Goal: Task Accomplishment & Management: Manage account settings

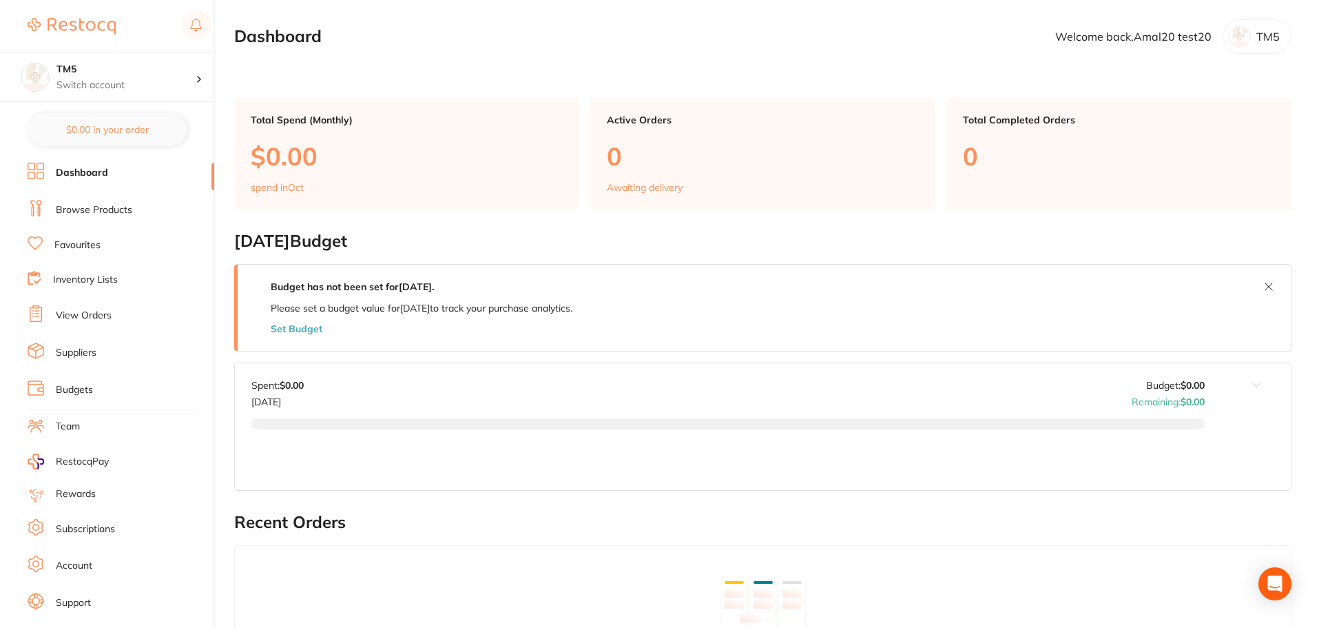
click at [69, 520] on li "Subscriptions" at bounding box center [121, 529] width 187 height 21
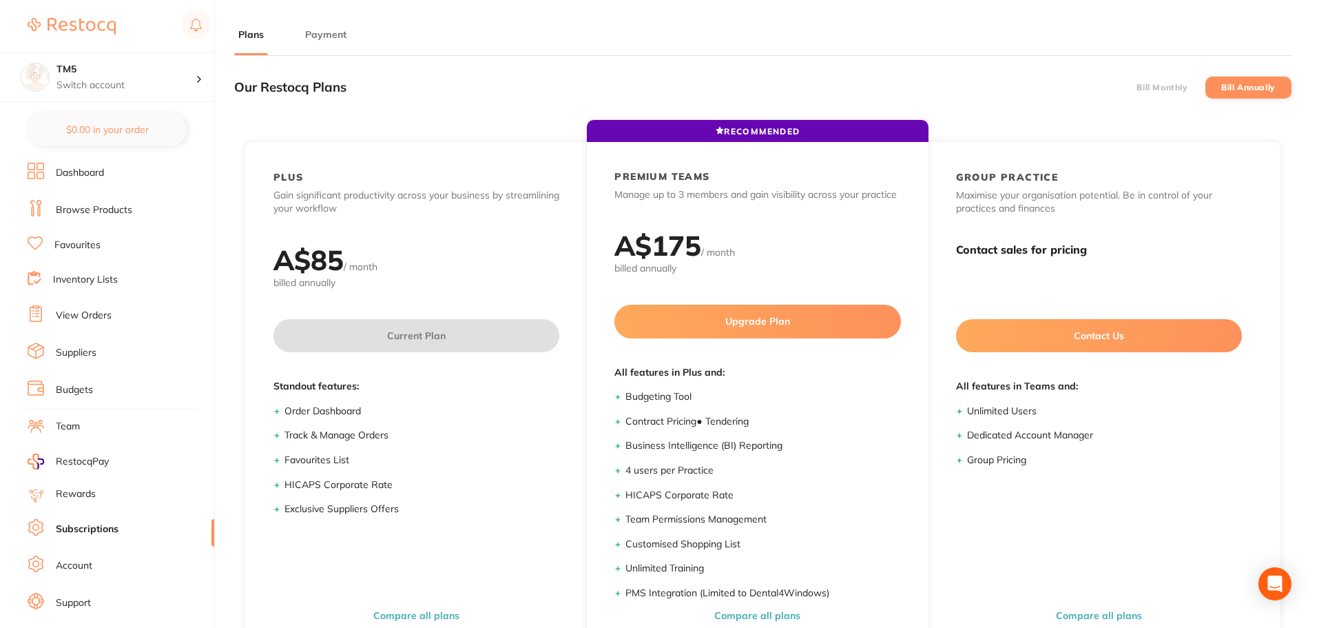
click at [329, 31] on button "Payment" at bounding box center [326, 34] width 50 height 13
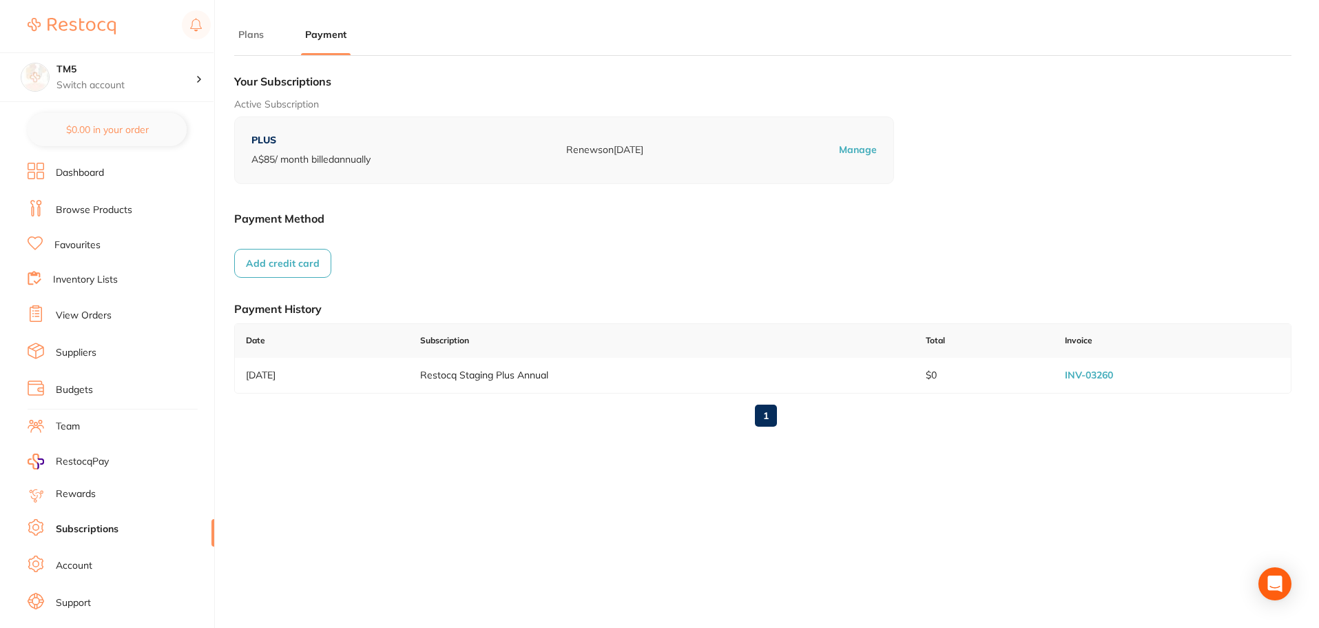
click at [298, 268] on button "Add credit card" at bounding box center [282, 263] width 97 height 29
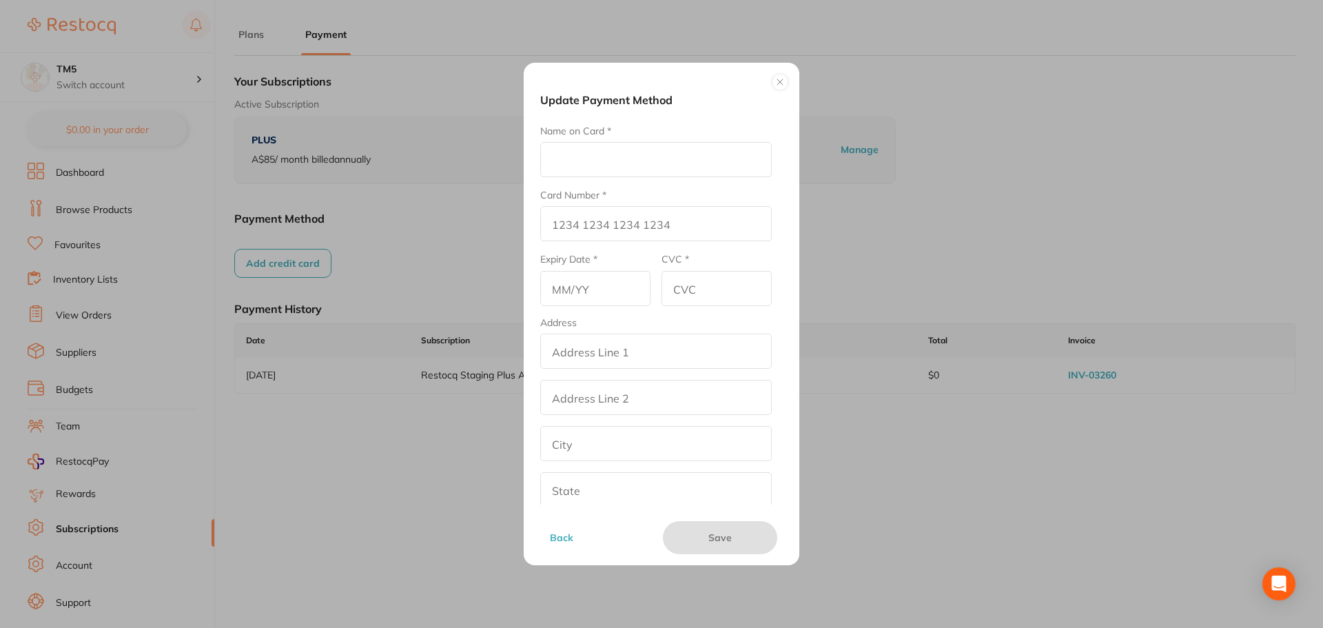
click at [595, 163] on input "Name on Card *" at bounding box center [656, 159] width 232 height 35
type input "Amrita E"
type input "[CREDIT_CARD_NUMBER]"
type input "12/26"
click at [702, 294] on input "CVC *" at bounding box center [716, 288] width 110 height 35
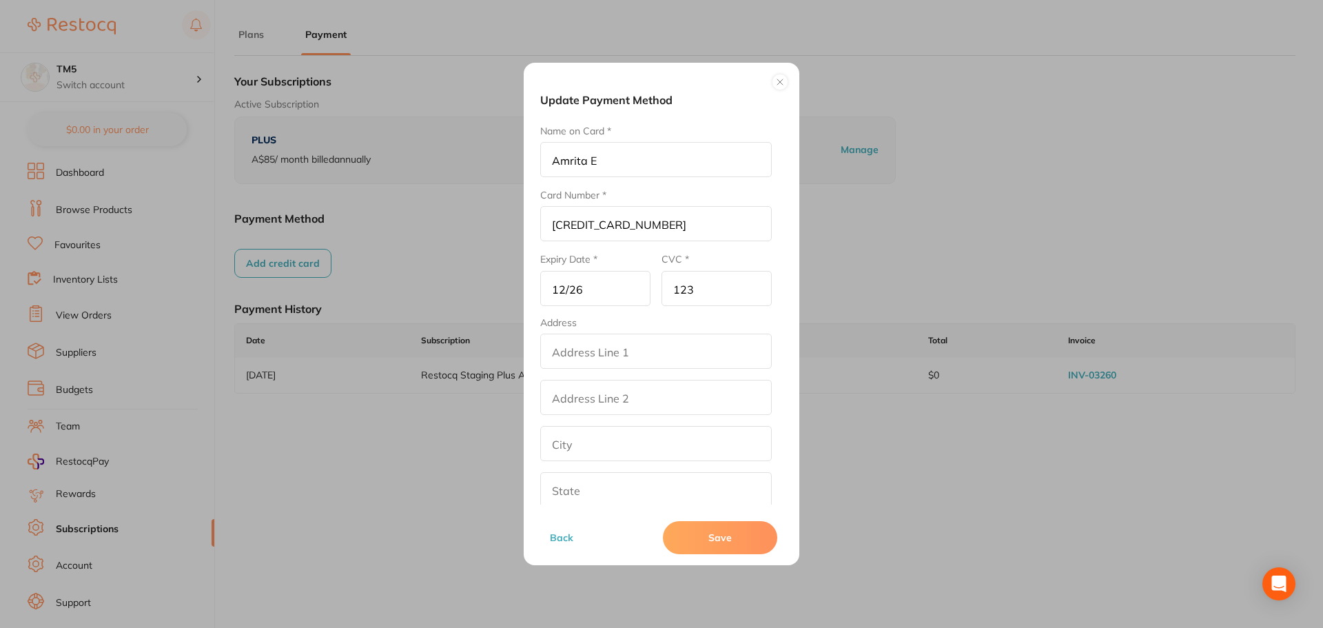
type input "123"
click at [658, 351] on input "addressLineOne" at bounding box center [656, 350] width 232 height 35
drag, startPoint x: 610, startPoint y: 342, endPoint x: 548, endPoint y: 346, distance: 62.1
click at [548, 346] on input "Test" at bounding box center [656, 350] width 232 height 35
type input "Test"
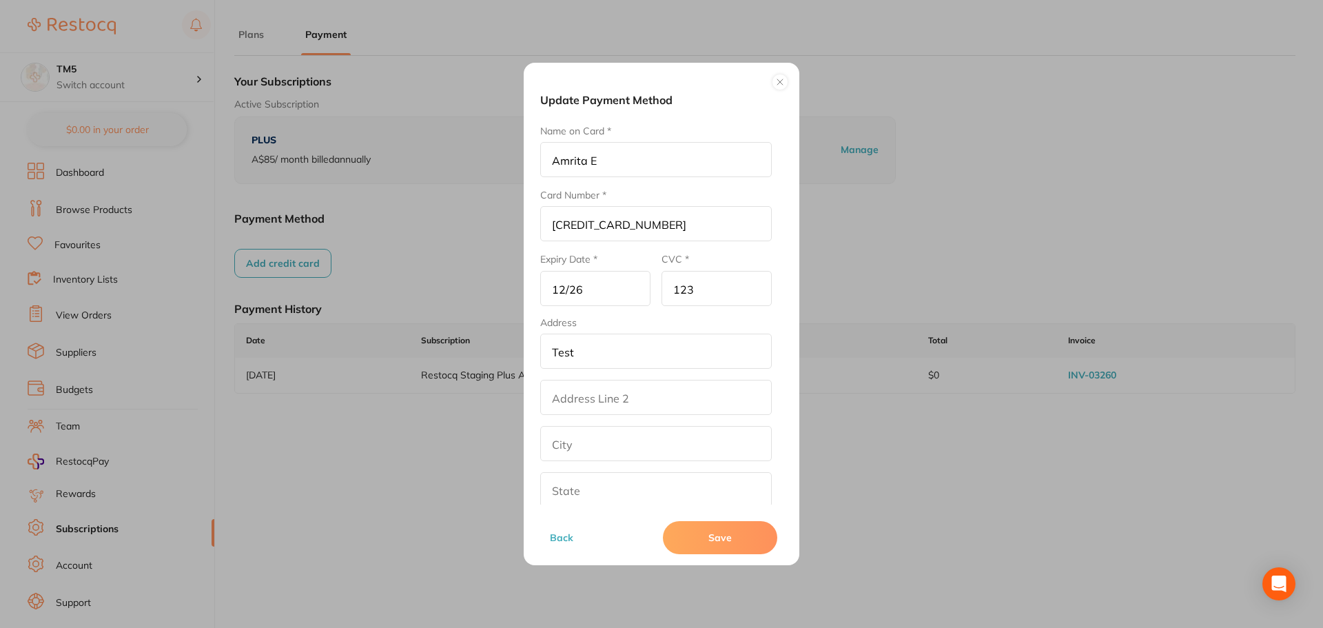
click at [597, 401] on input "addressLinetwo" at bounding box center [656, 397] width 232 height 35
paste input "Test"
type input "Test"
click at [572, 453] on input "text" at bounding box center [656, 443] width 232 height 35
paste input "Test"
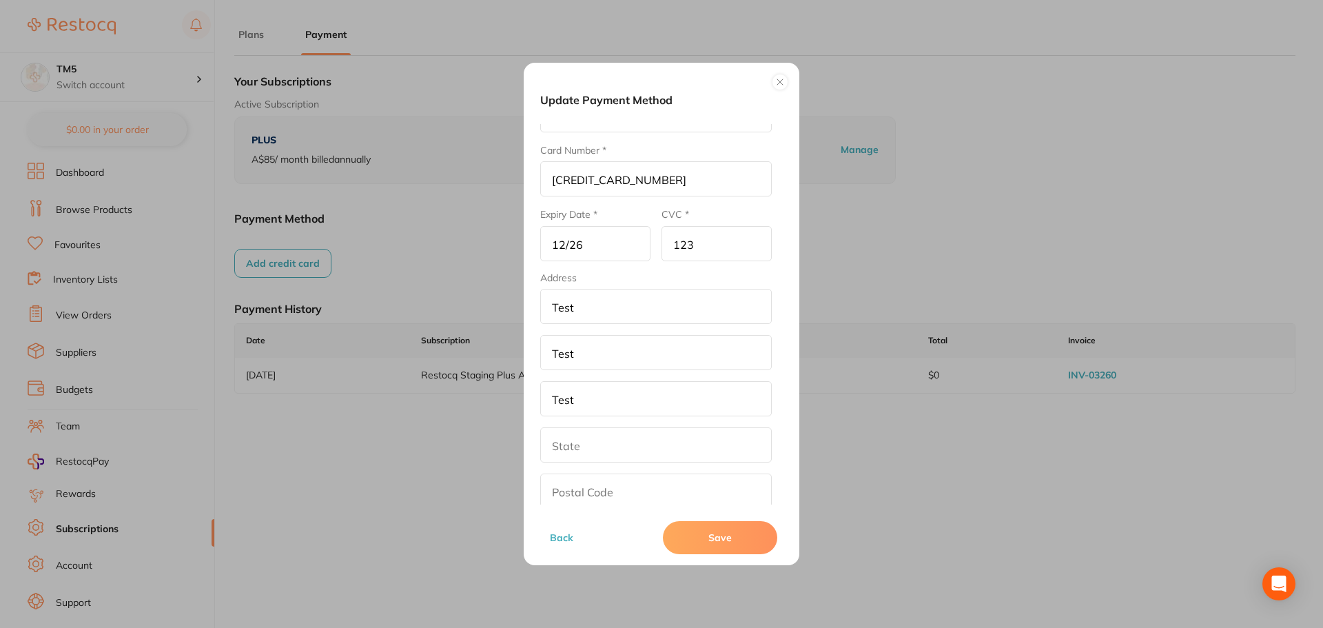
scroll to position [69, 0]
type input "Test"
click at [579, 427] on input "text" at bounding box center [656, 420] width 232 height 35
paste input "Test"
type input "Test"
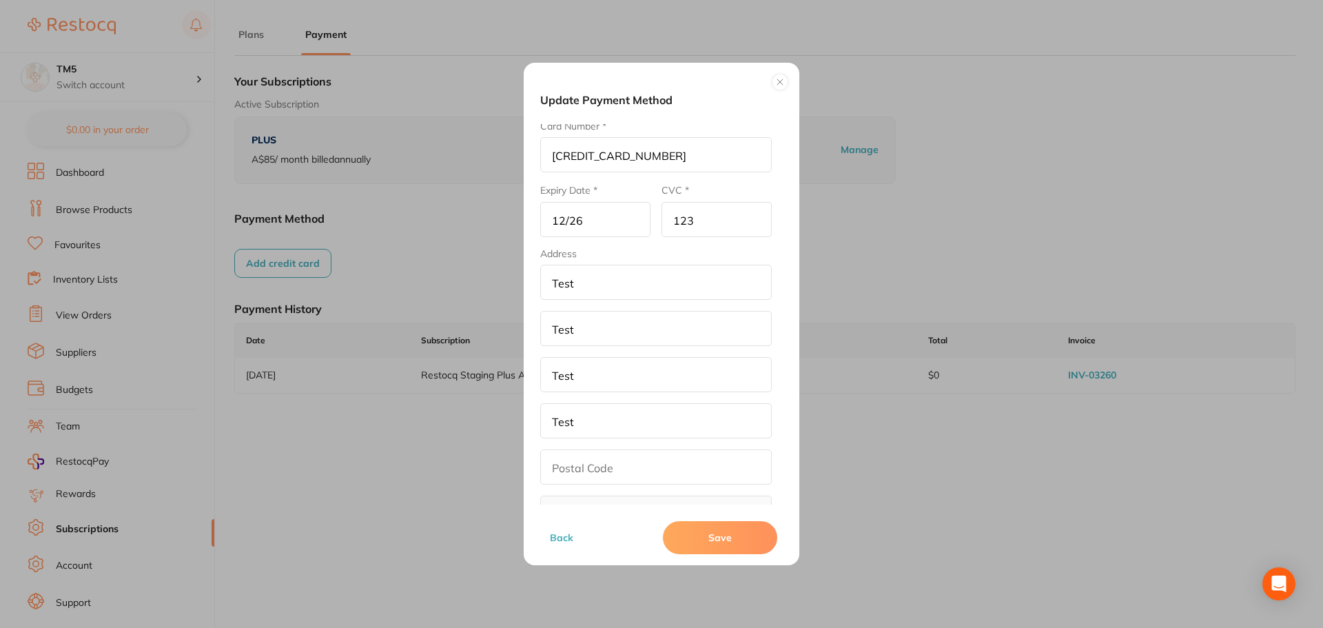
click at [578, 468] on input "text" at bounding box center [656, 466] width 232 height 35
type input "312"
click at [734, 540] on button "Save" at bounding box center [720, 537] width 114 height 33
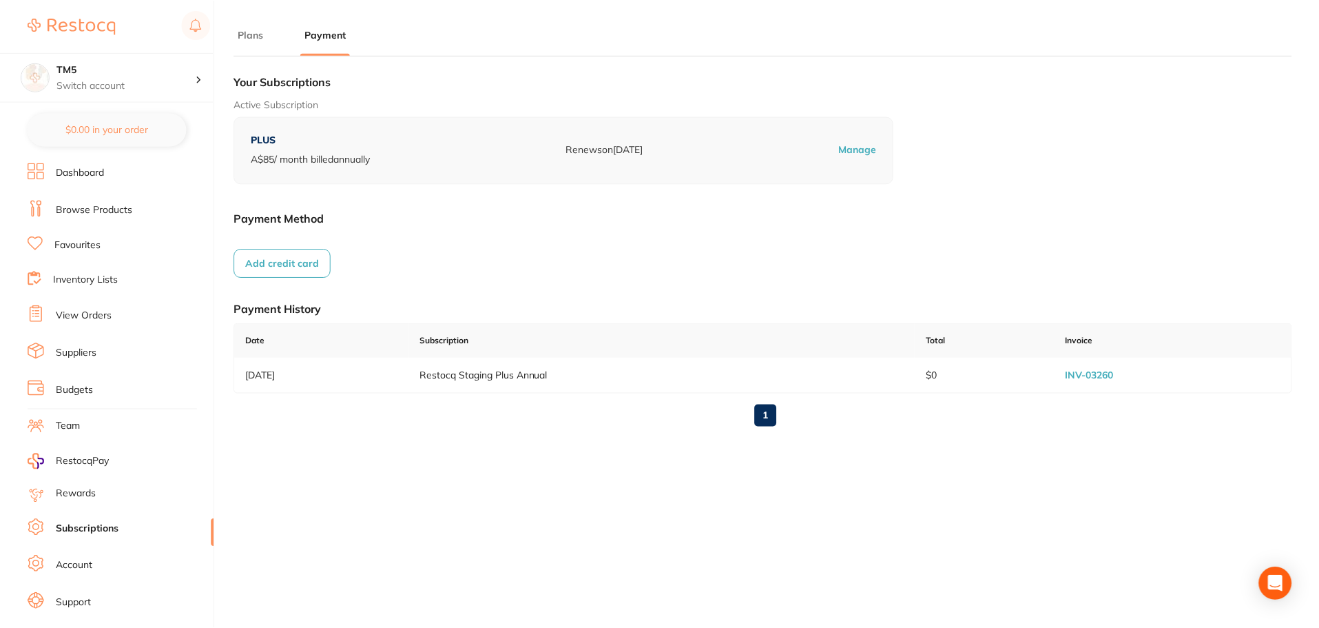
scroll to position [1, 0]
click at [310, 256] on button "Add credit card" at bounding box center [282, 261] width 97 height 29
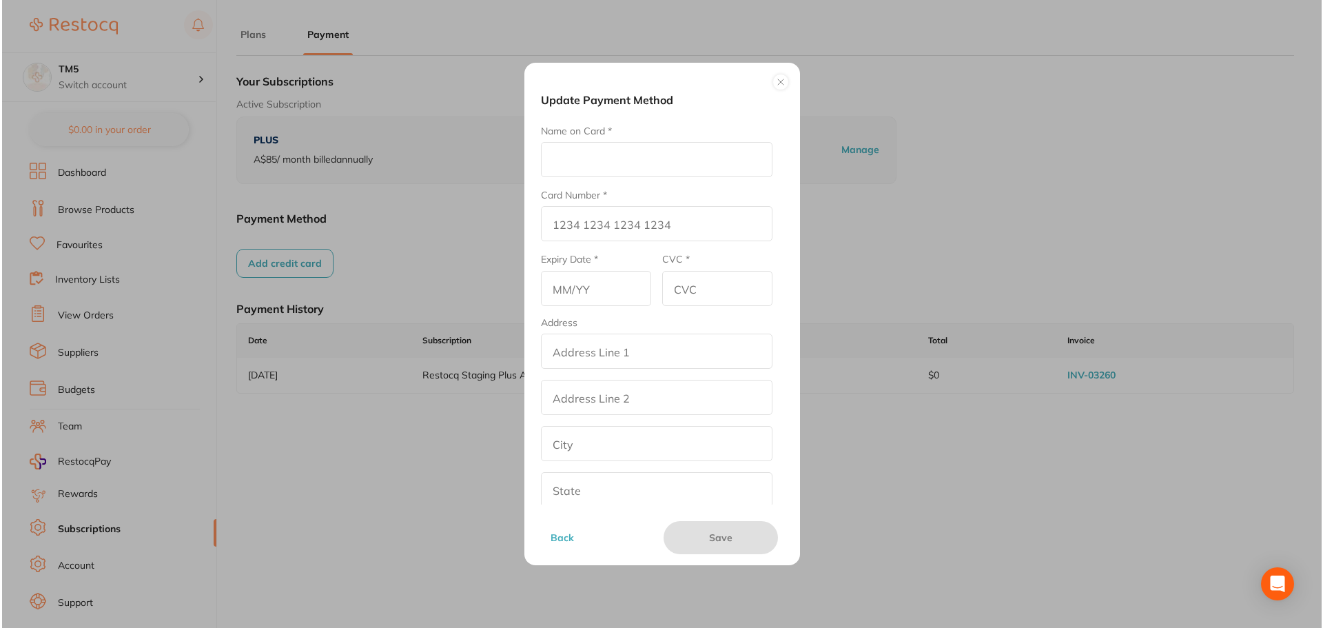
scroll to position [0, 0]
click at [610, 170] on input "Name on Card *" at bounding box center [656, 159] width 232 height 35
type input "Amrita Test"
click at [562, 223] on input "Card Number *" at bounding box center [656, 223] width 232 height 35
type input "1"
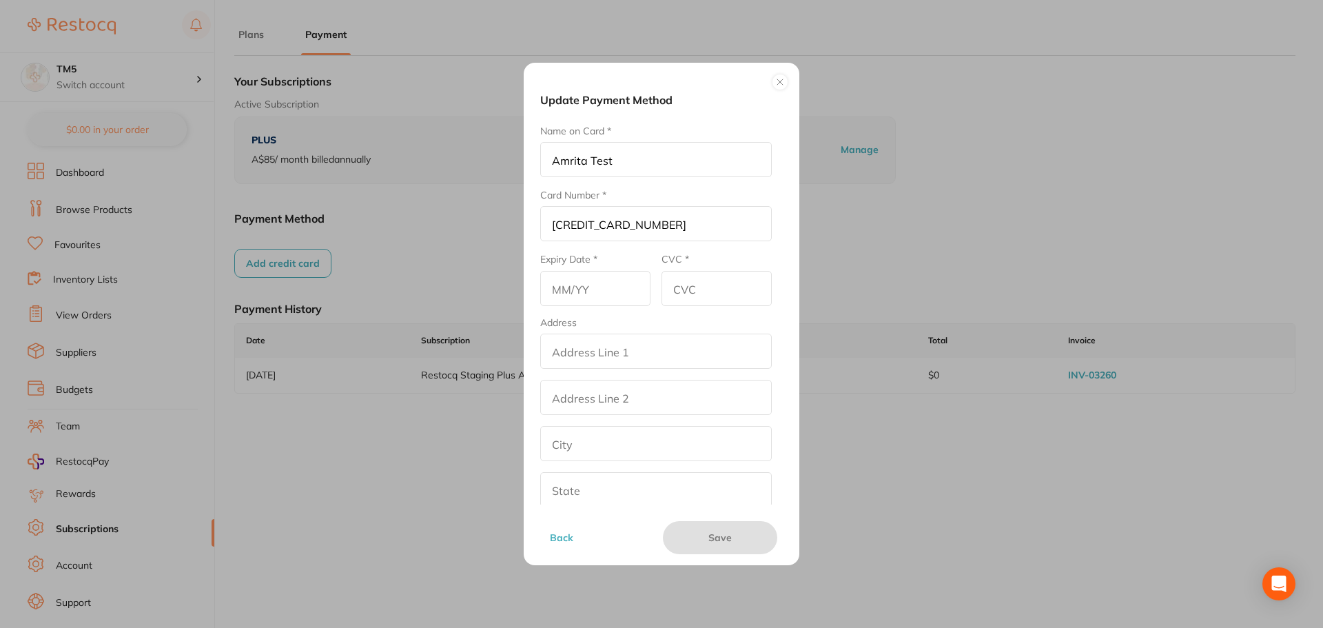
type input "[CREDIT_CARD_NUMBER]"
click at [570, 280] on input "text" at bounding box center [595, 288] width 110 height 35
type input "12/34"
click at [710, 300] on input "CVC *" at bounding box center [716, 288] width 110 height 35
type input "123"
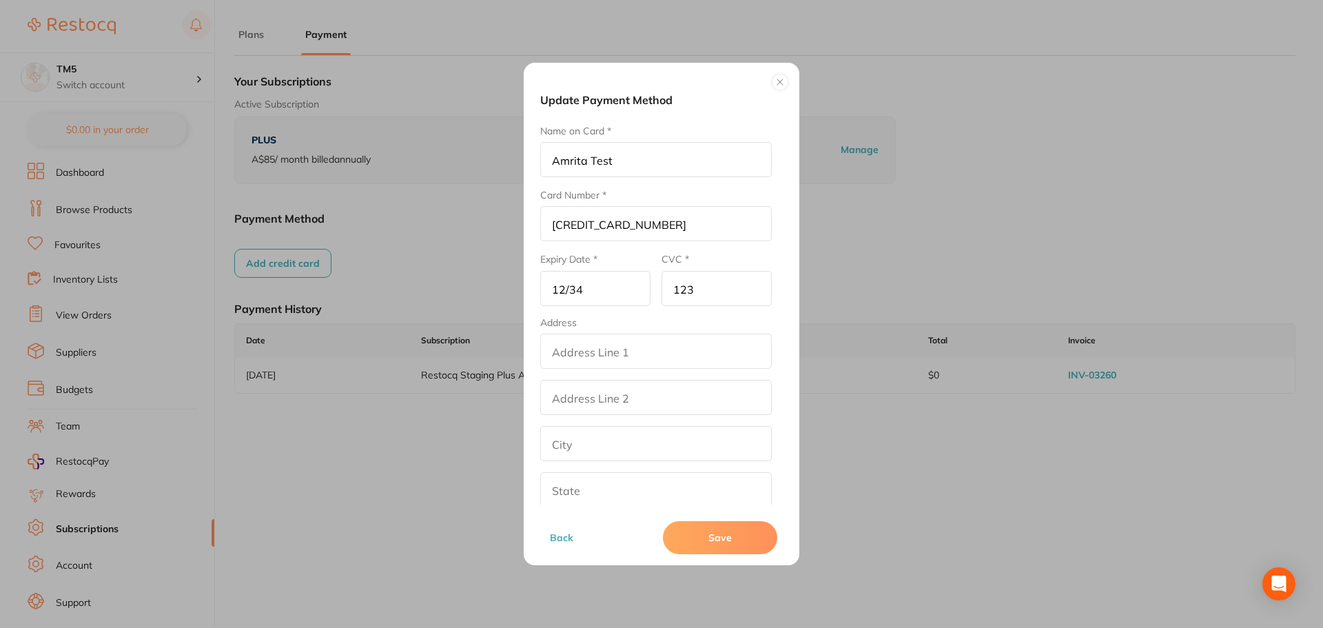
click at [680, 349] on input "addressLineOne" at bounding box center [656, 350] width 232 height 35
drag, startPoint x: 614, startPoint y: 356, endPoint x: 453, endPoint y: 352, distance: 160.6
click at [453, 352] on div "Update Payment Method Name on Card * Amrita Test Card Number * [CREDIT_CARD_NUM…" at bounding box center [661, 314] width 1323 height 628
type input "Test"
click at [564, 393] on input "addressLinetwo" at bounding box center [656, 397] width 232 height 35
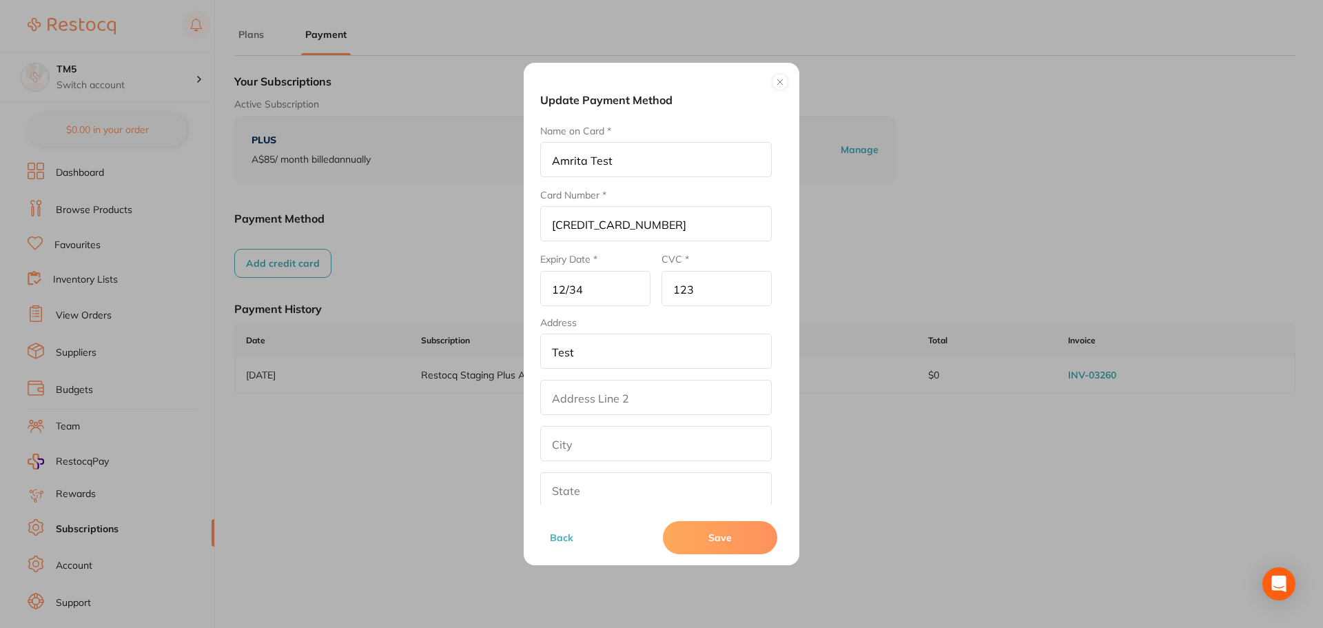
paste input "Test"
type input "Test"
drag, startPoint x: 563, startPoint y: 438, endPoint x: 563, endPoint y: 447, distance: 9.0
click at [563, 438] on input "text" at bounding box center [656, 443] width 232 height 35
paste input "Test"
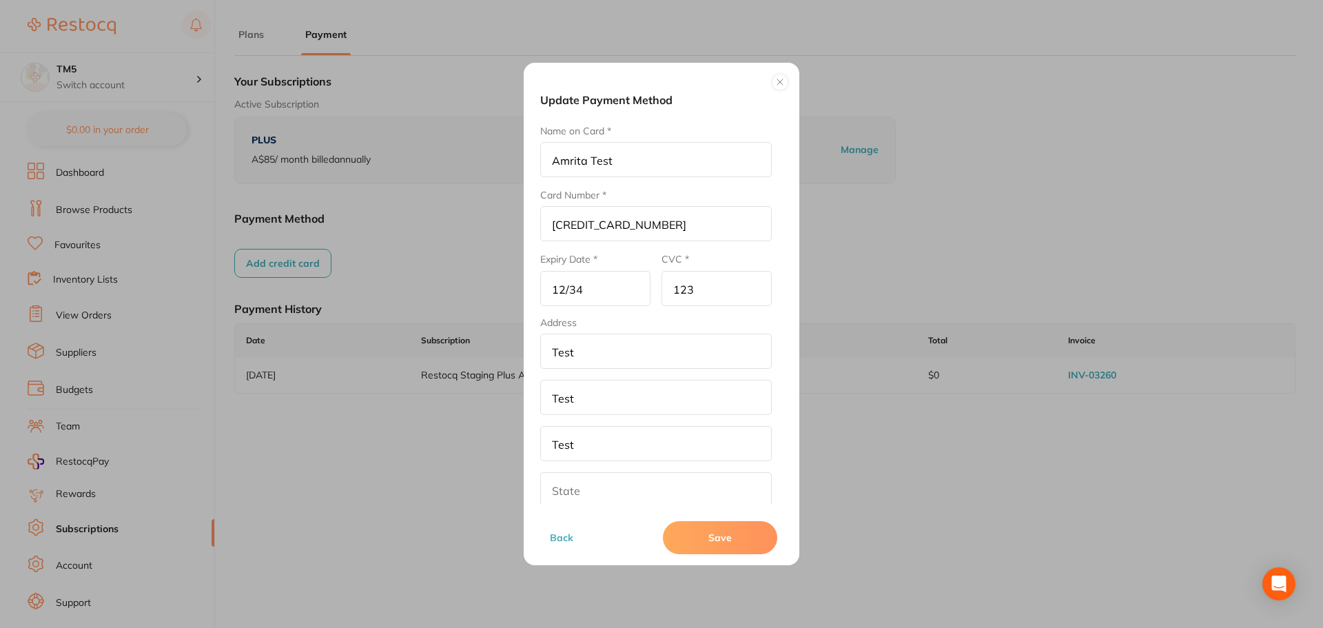
type input "Test"
click at [570, 497] on input "text" at bounding box center [656, 489] width 232 height 35
paste input "Test"
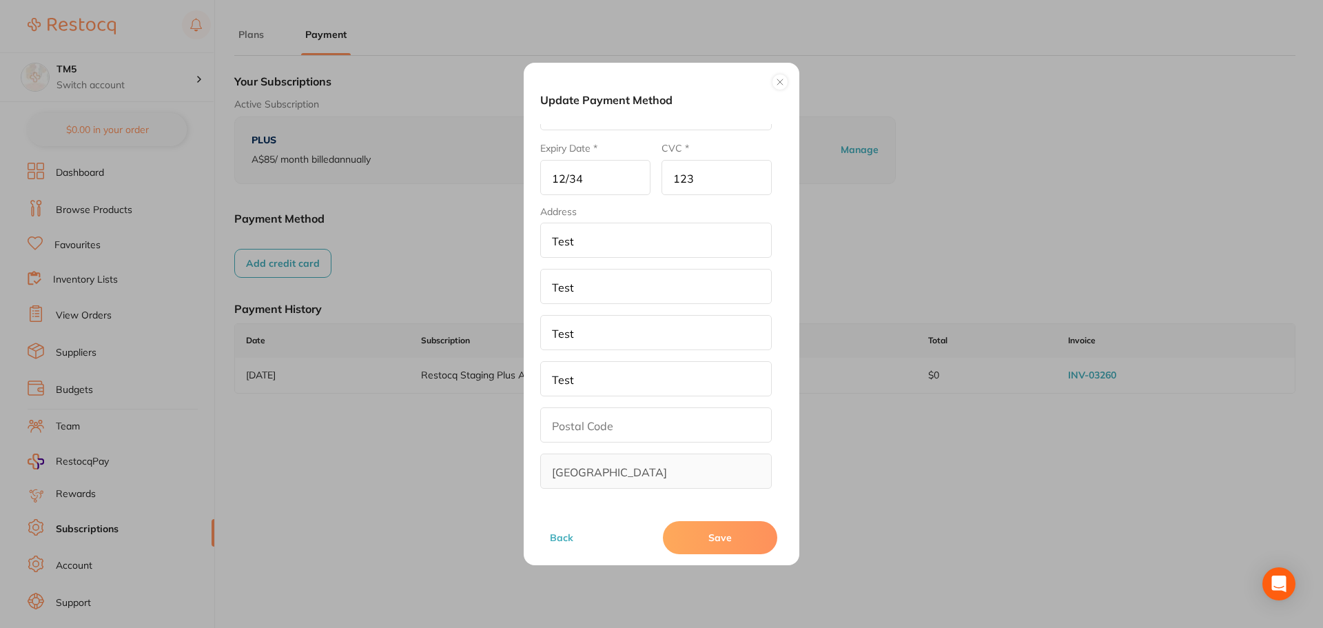
type input "Test"
click at [588, 432] on input "text" at bounding box center [656, 424] width 232 height 35
type input "321"
click at [714, 548] on button "Save" at bounding box center [720, 537] width 114 height 33
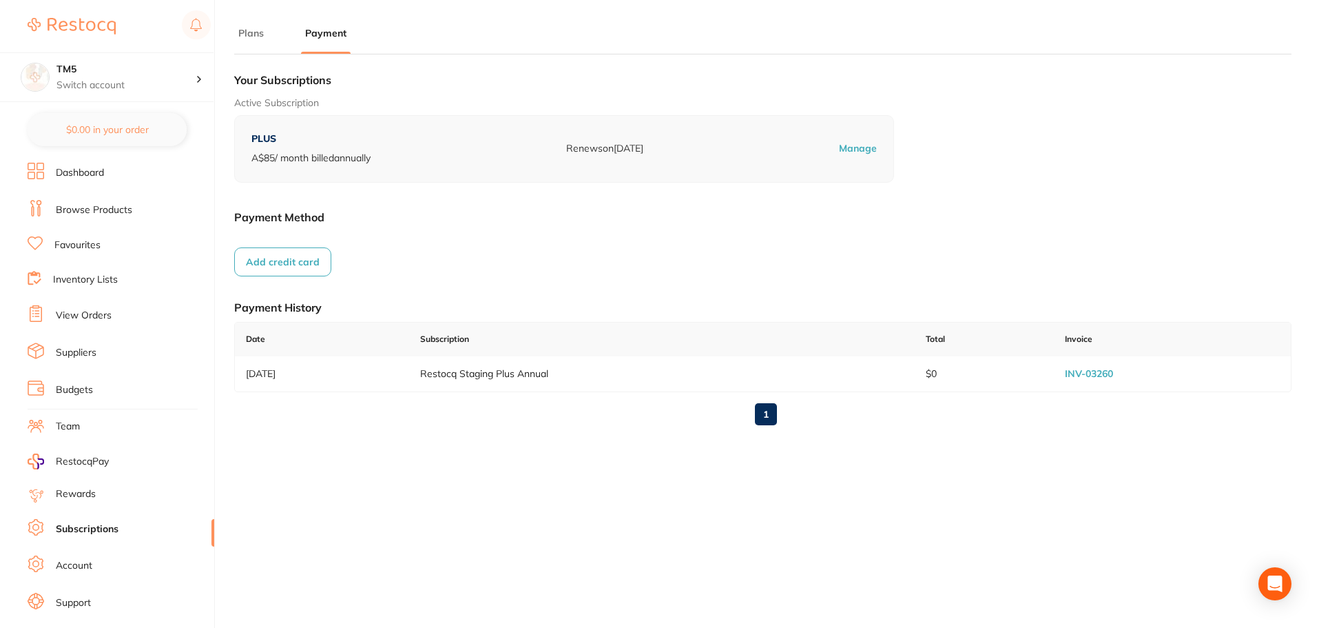
click at [271, 256] on button "Add credit card" at bounding box center [282, 261] width 97 height 29
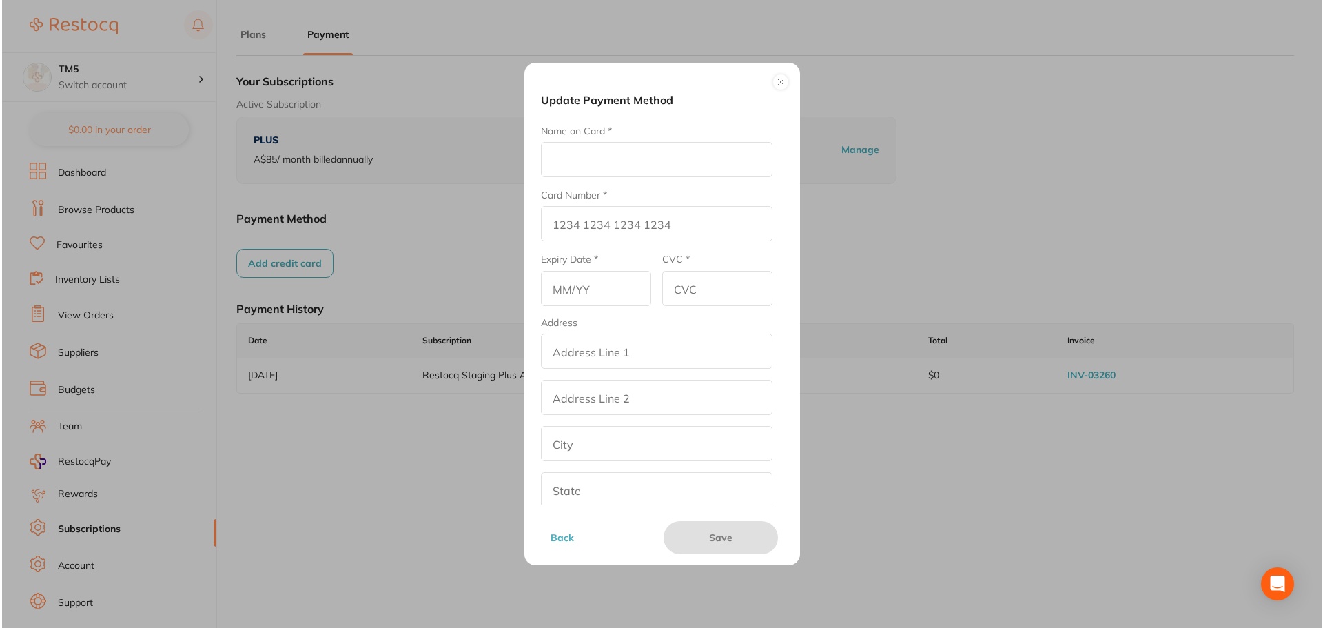
scroll to position [0, 0]
click at [588, 223] on input "Card Number *" at bounding box center [656, 223] width 232 height 35
paste input "[CREDIT_CARD_NUMBER]"
type input "[CREDIT_CARD_NUMBER]"
click at [597, 157] on input "Name on Card *" at bounding box center [656, 159] width 232 height 35
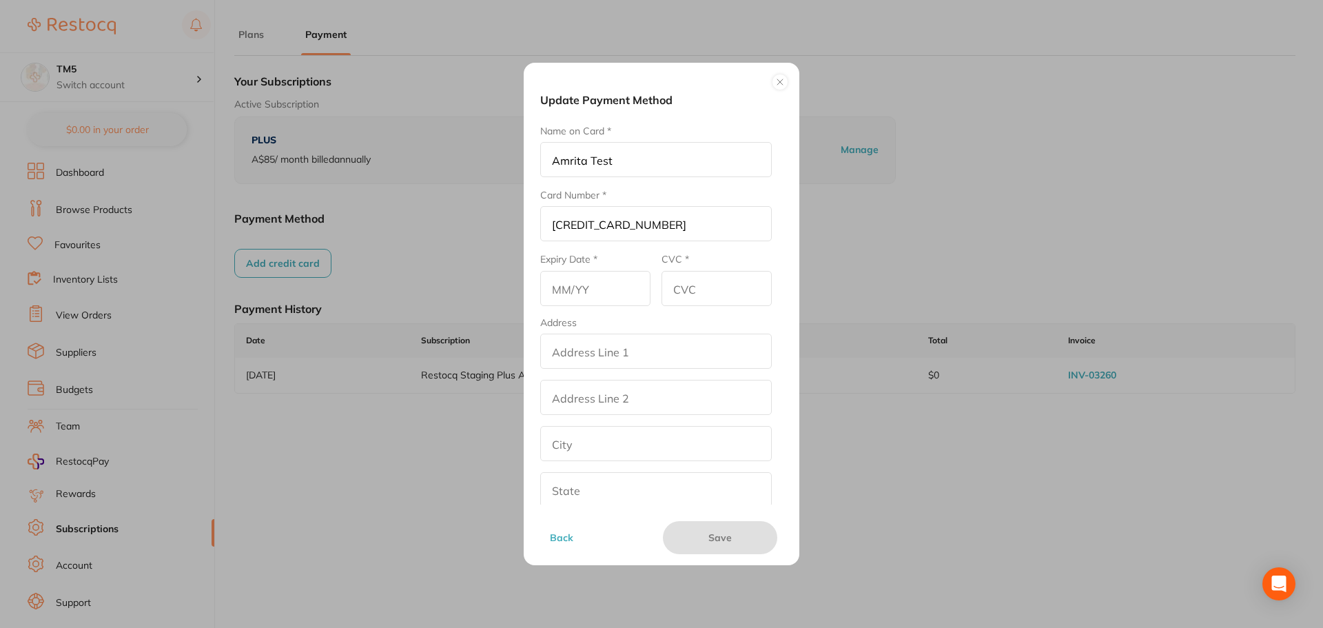
type input "Amrita Test"
click at [679, 287] on input "CVC *" at bounding box center [716, 288] width 110 height 35
type input "123"
click at [617, 288] on input "text" at bounding box center [595, 288] width 110 height 35
type input "07/33"
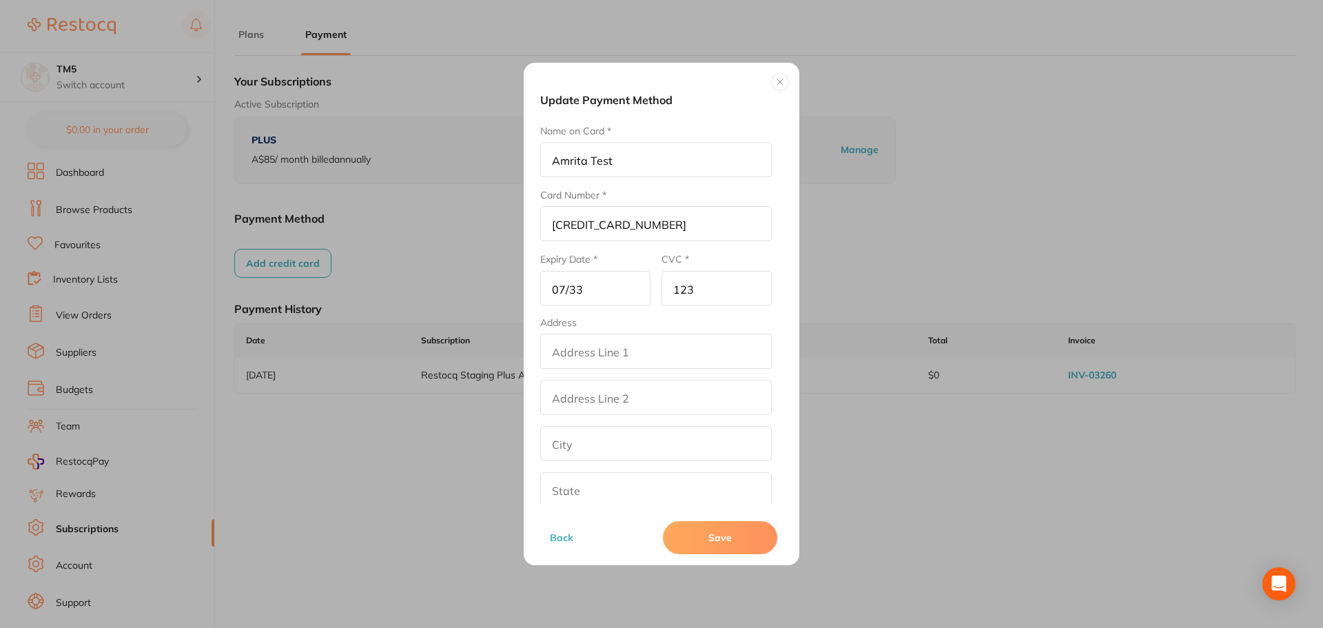
click at [624, 351] on input "addressLineOne" at bounding box center [656, 350] width 232 height 35
drag, startPoint x: 624, startPoint y: 351, endPoint x: 459, endPoint y: 356, distance: 164.8
click at [459, 356] on div "Update Payment Method Name on Card * Amrita Test Card Number * [CREDIT_CARD_NUM…" at bounding box center [661, 314] width 1323 height 628
type input "Test"
click at [588, 411] on input "addressLinetwo" at bounding box center [656, 397] width 232 height 35
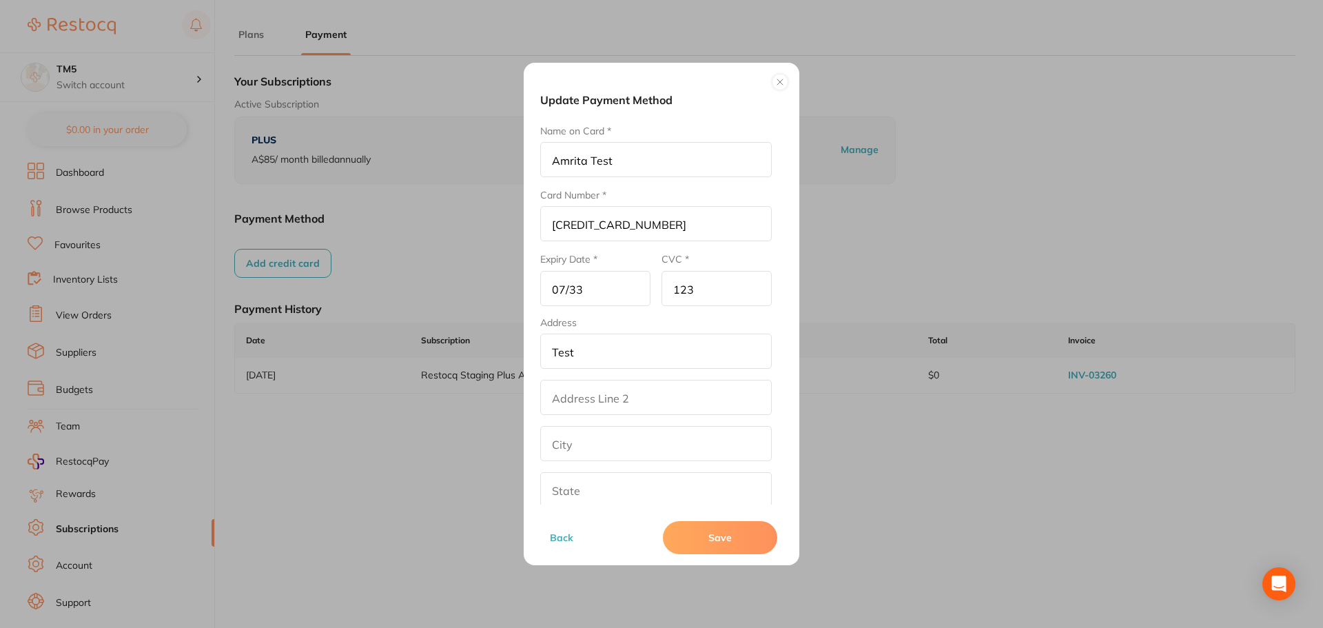
paste input "Test"
type input "Test"
drag, startPoint x: 567, startPoint y: 451, endPoint x: 572, endPoint y: 467, distance: 17.2
click at [567, 451] on input "text" at bounding box center [656, 443] width 232 height 35
paste input "Test"
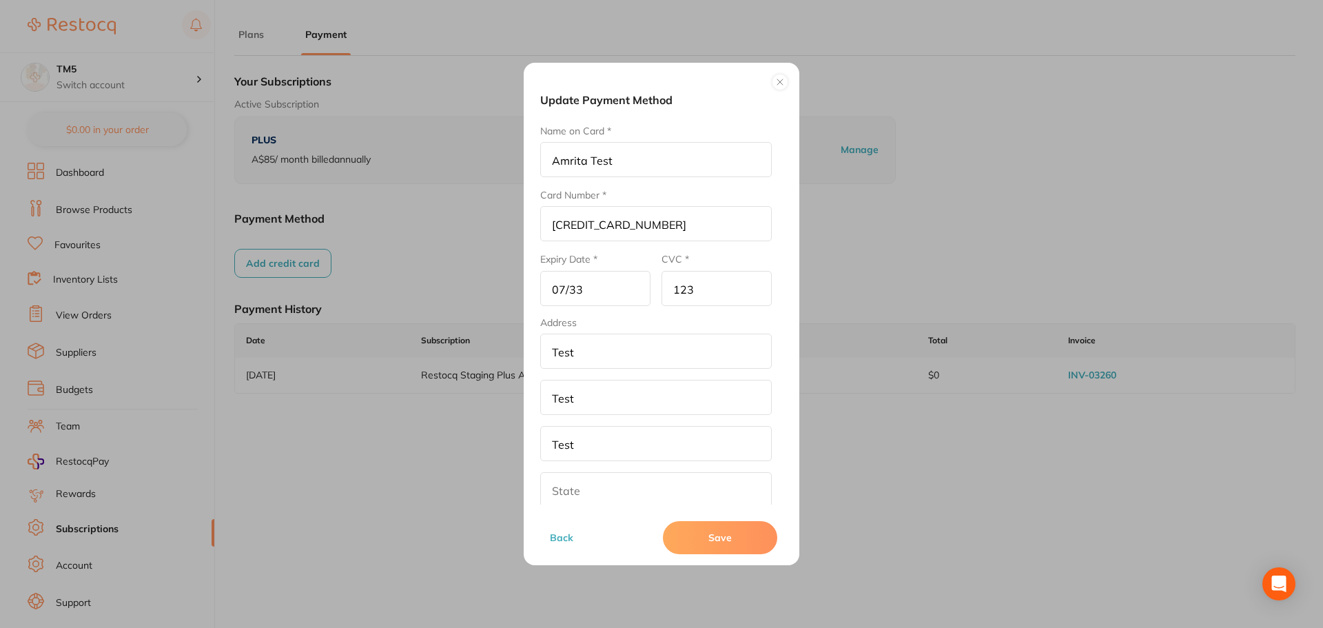
type input "Test"
click at [572, 484] on input "text" at bounding box center [656, 489] width 232 height 35
paste input "Test"
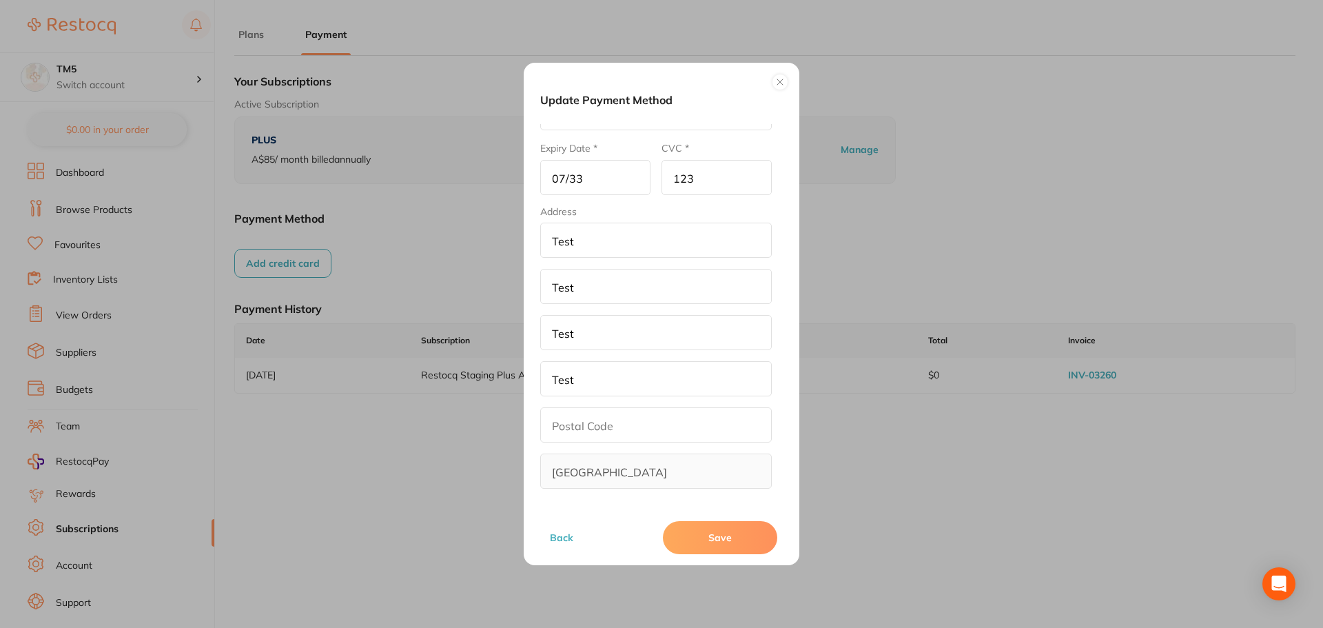
type input "Test"
click at [573, 424] on input "text" at bounding box center [656, 424] width 232 height 35
type input "321"
click at [682, 534] on button "Save" at bounding box center [720, 537] width 114 height 33
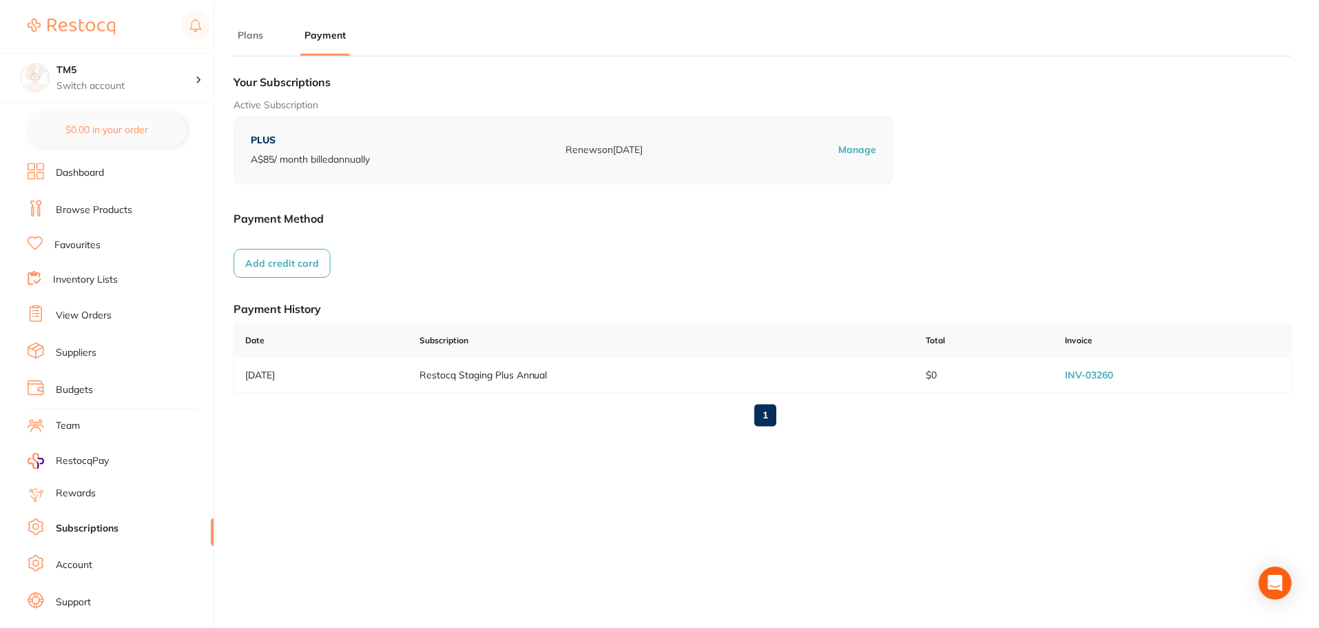
scroll to position [1, 0]
click at [287, 248] on button "Add credit card" at bounding box center [282, 261] width 97 height 29
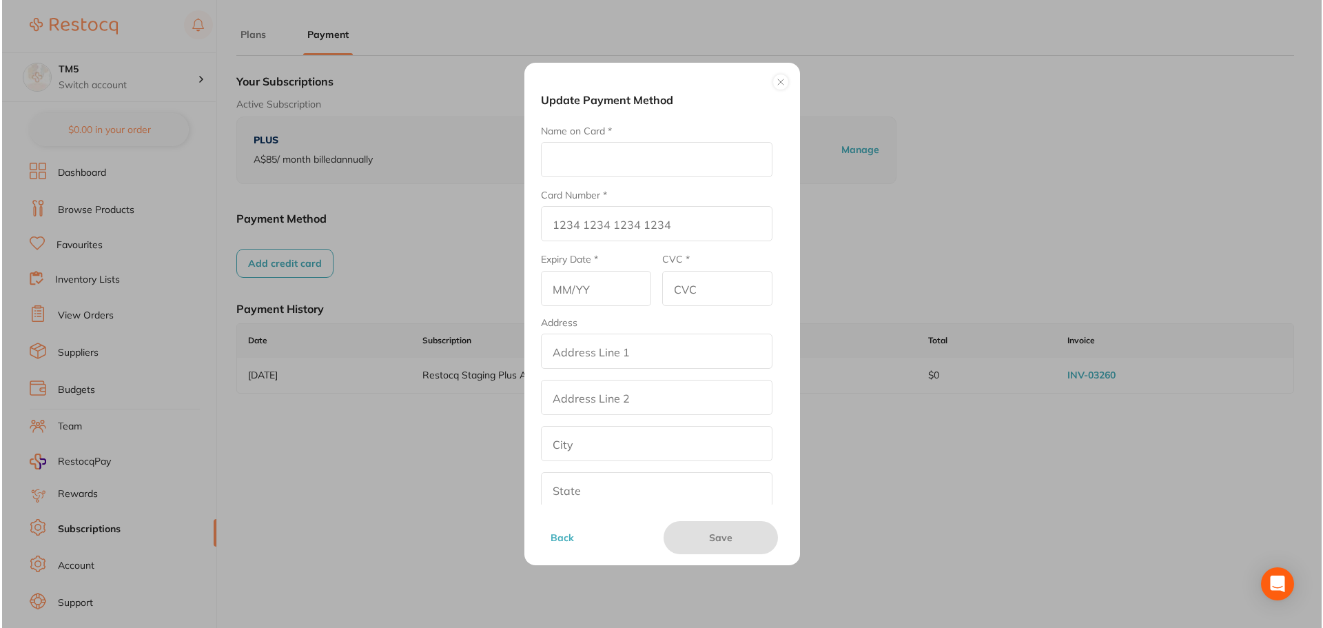
scroll to position [0, 0]
click at [601, 231] on input "Card Number *" at bounding box center [656, 223] width 232 height 35
paste input "[CREDIT_CARD_NUMBER]"
type input "[CREDIT_CARD_NUMBER]"
click at [597, 175] on input "Name on Card *" at bounding box center [656, 159] width 232 height 35
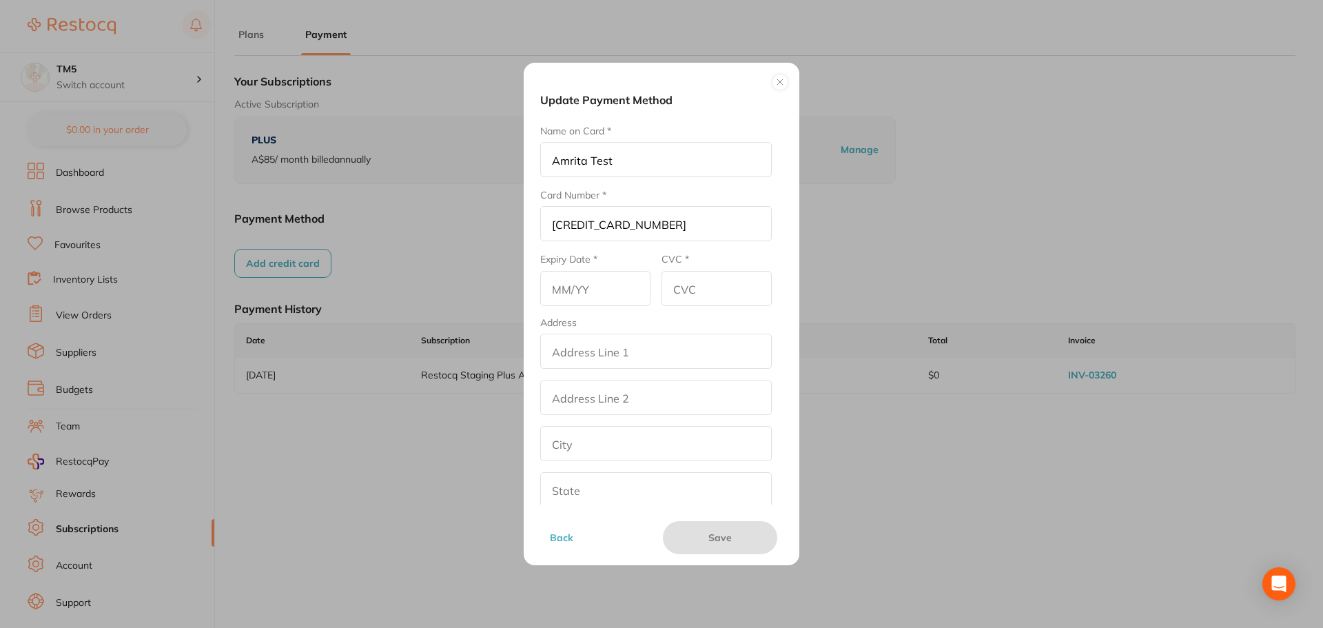
type input "Amrita Test"
click at [609, 278] on input "text" at bounding box center [595, 288] width 110 height 35
type input "09/33"
click at [737, 303] on input "CVC *" at bounding box center [716, 288] width 110 height 35
type input "123"
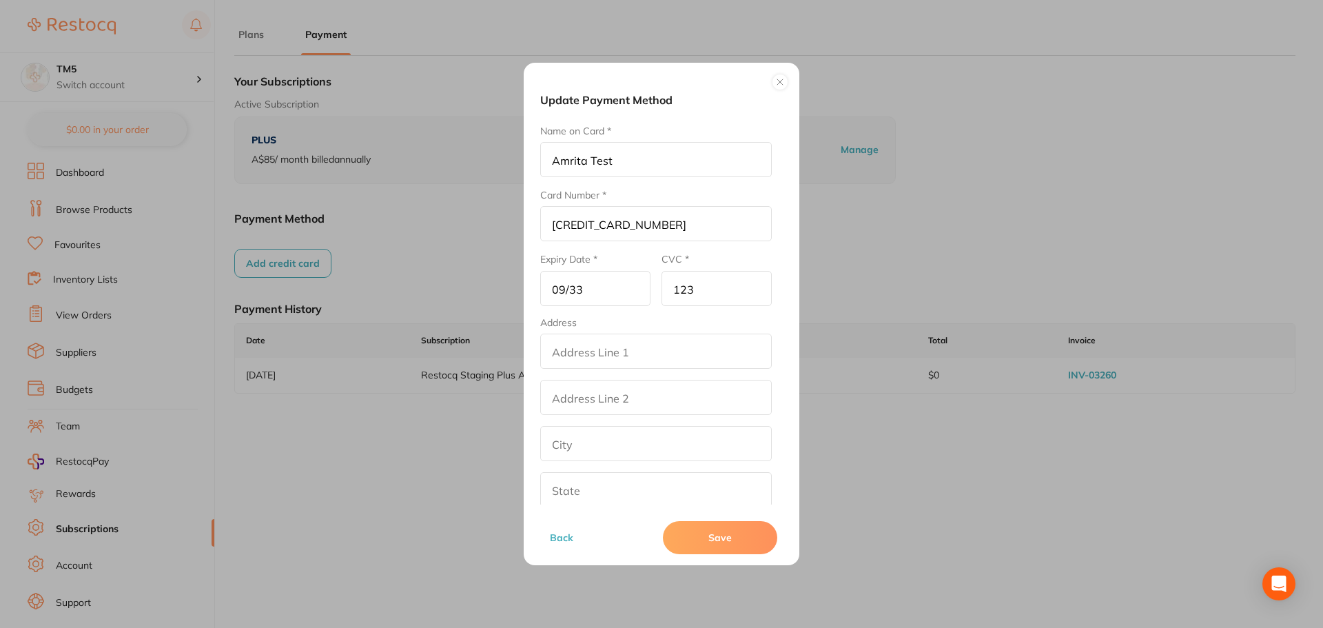
click at [723, 342] on input "addressLineOne" at bounding box center [656, 350] width 232 height 35
drag, startPoint x: 547, startPoint y: 355, endPoint x: 431, endPoint y: 363, distance: 116.0
click at [433, 362] on div "Update Payment Method Name on Card * Amrita Test Card Number * [CREDIT_CARD_NUM…" at bounding box center [661, 314] width 1323 height 628
type input "Test"
drag, startPoint x: 593, startPoint y: 397, endPoint x: 586, endPoint y: 420, distance: 24.4
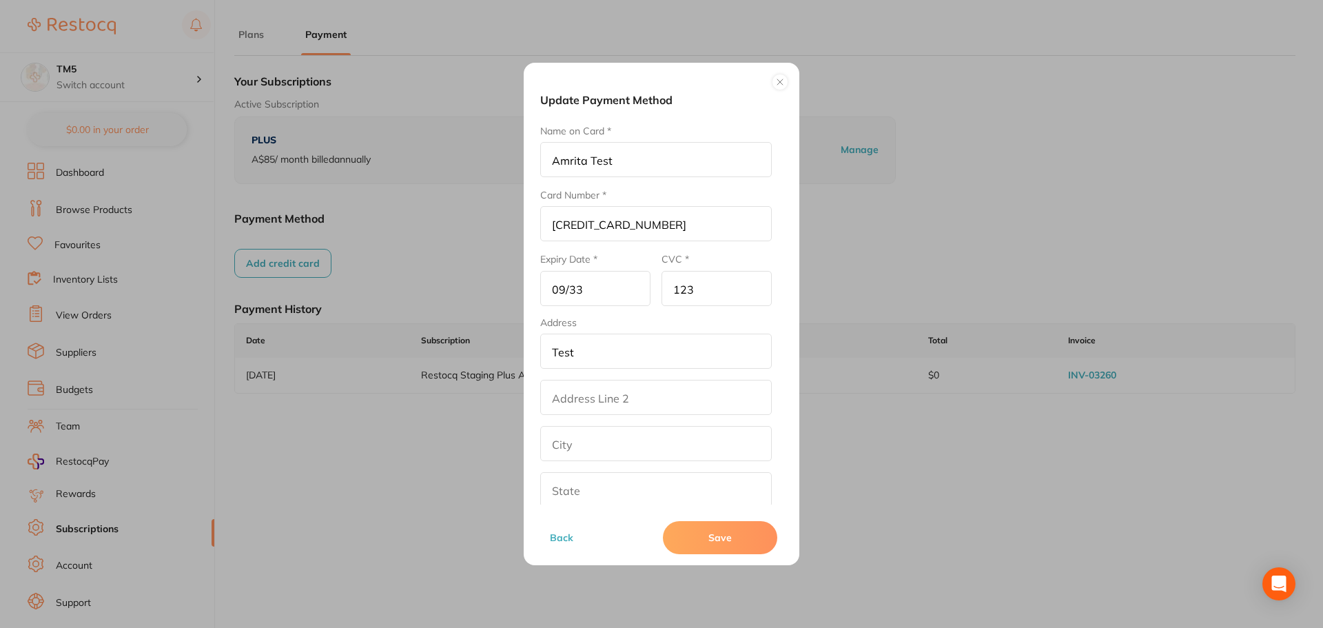
click at [593, 397] on input "addressLinetwo" at bounding box center [656, 397] width 232 height 35
paste input "Test"
type input "Test"
click at [583, 433] on input "text" at bounding box center [656, 443] width 232 height 35
paste input "Test"
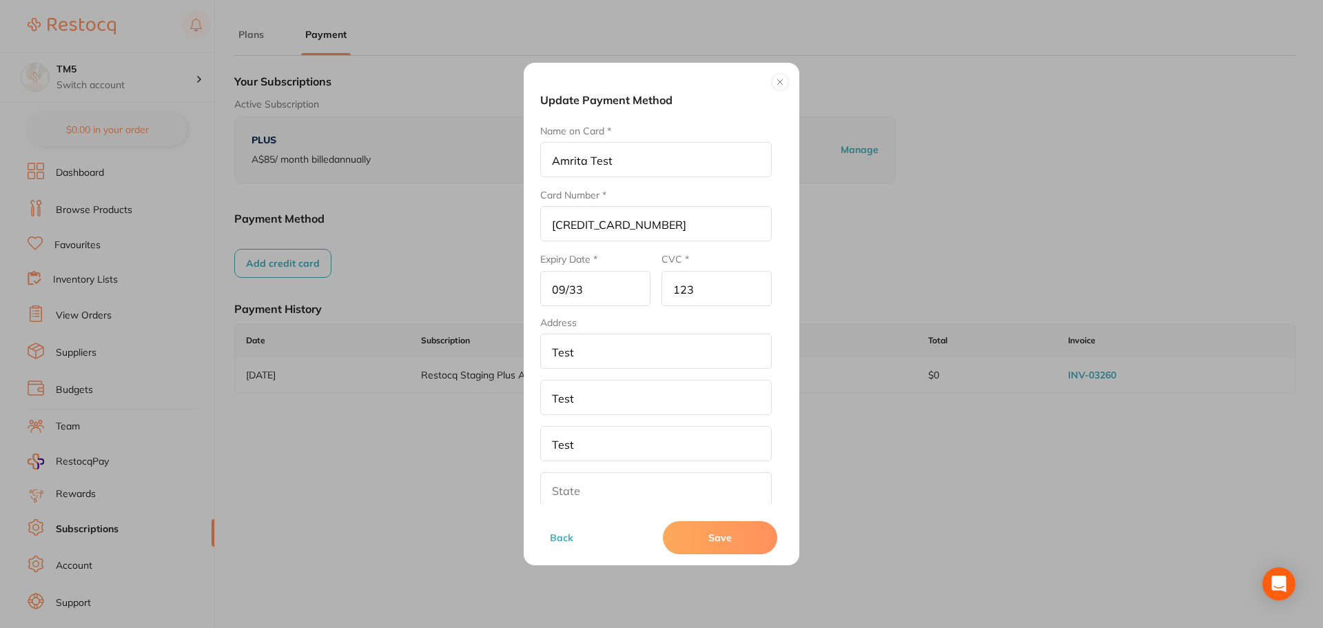
type input "Test"
click at [573, 486] on input "text" at bounding box center [656, 489] width 232 height 35
paste input "Test"
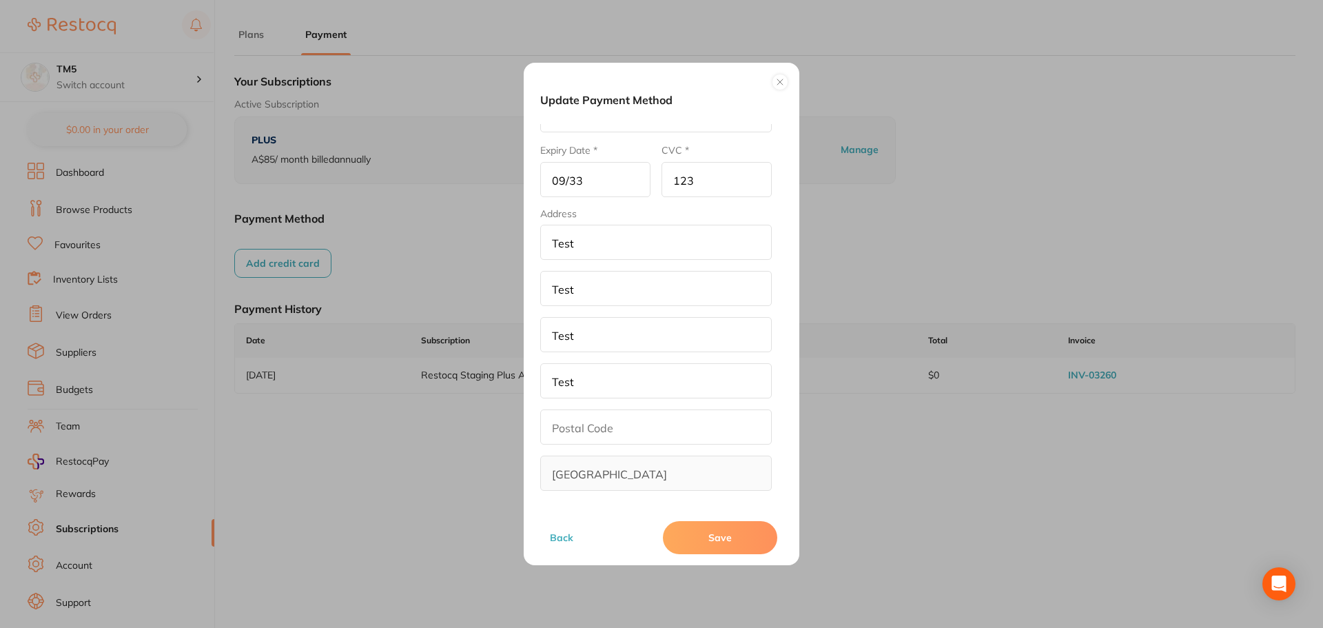
scroll to position [111, 0]
type input "Test"
click at [575, 421] on input "text" at bounding box center [656, 424] width 232 height 35
type input "321"
click at [702, 537] on button "Save" at bounding box center [720, 537] width 114 height 33
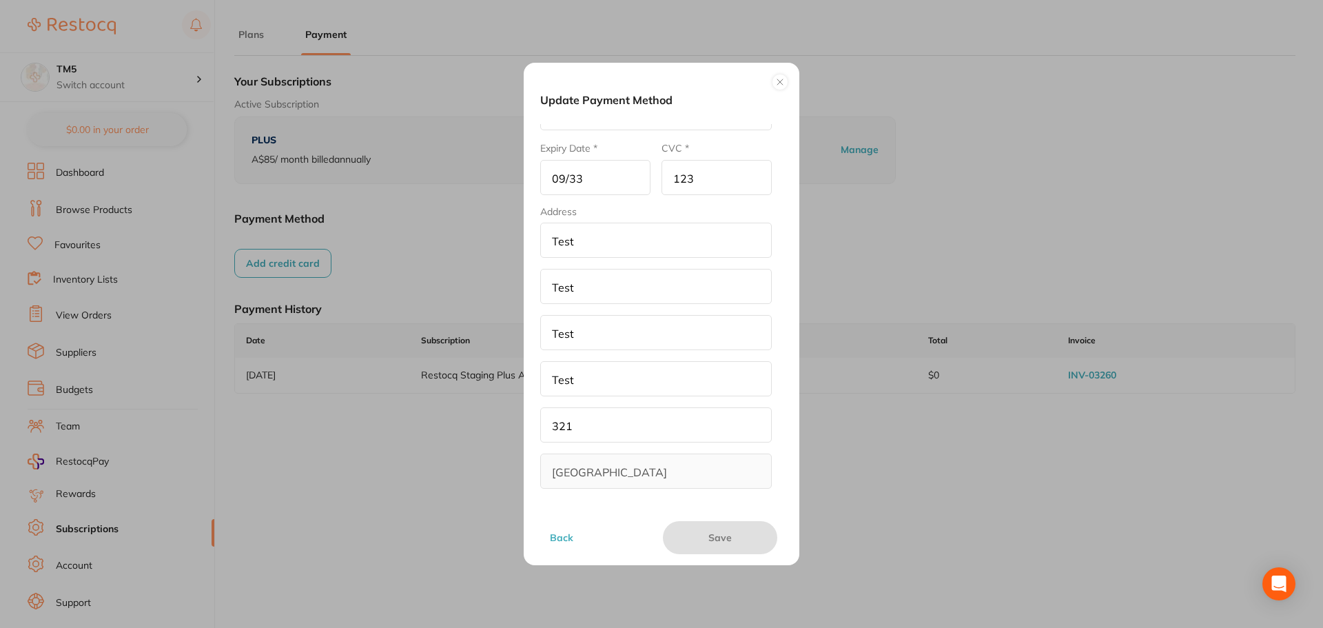
scroll to position [82, 0]
click at [742, 522] on button "Save" at bounding box center [720, 537] width 114 height 33
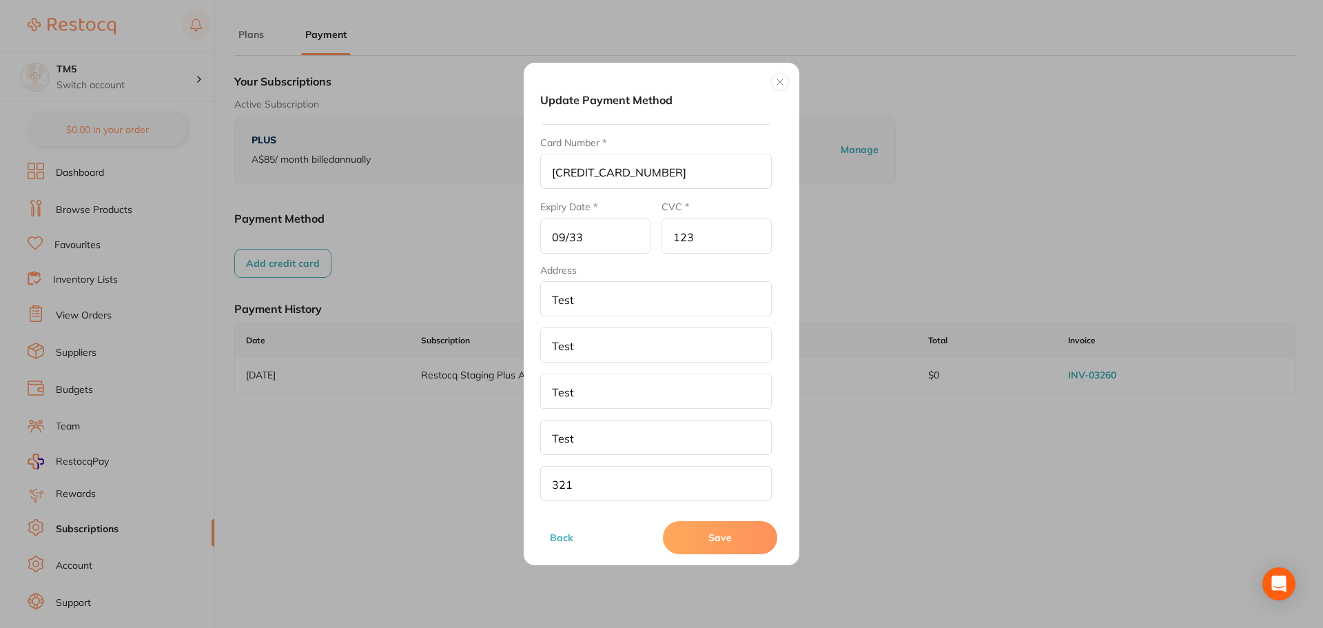
scroll to position [0, 0]
click at [663, 225] on input "[CREDIT_CARD_NUMBER]" at bounding box center [656, 223] width 232 height 35
click at [753, 526] on button "Save" at bounding box center [720, 537] width 114 height 33
click at [703, 227] on input "3714 4963 5398 4313" at bounding box center [656, 223] width 232 height 35
click at [715, 534] on button "Save" at bounding box center [720, 537] width 114 height 33
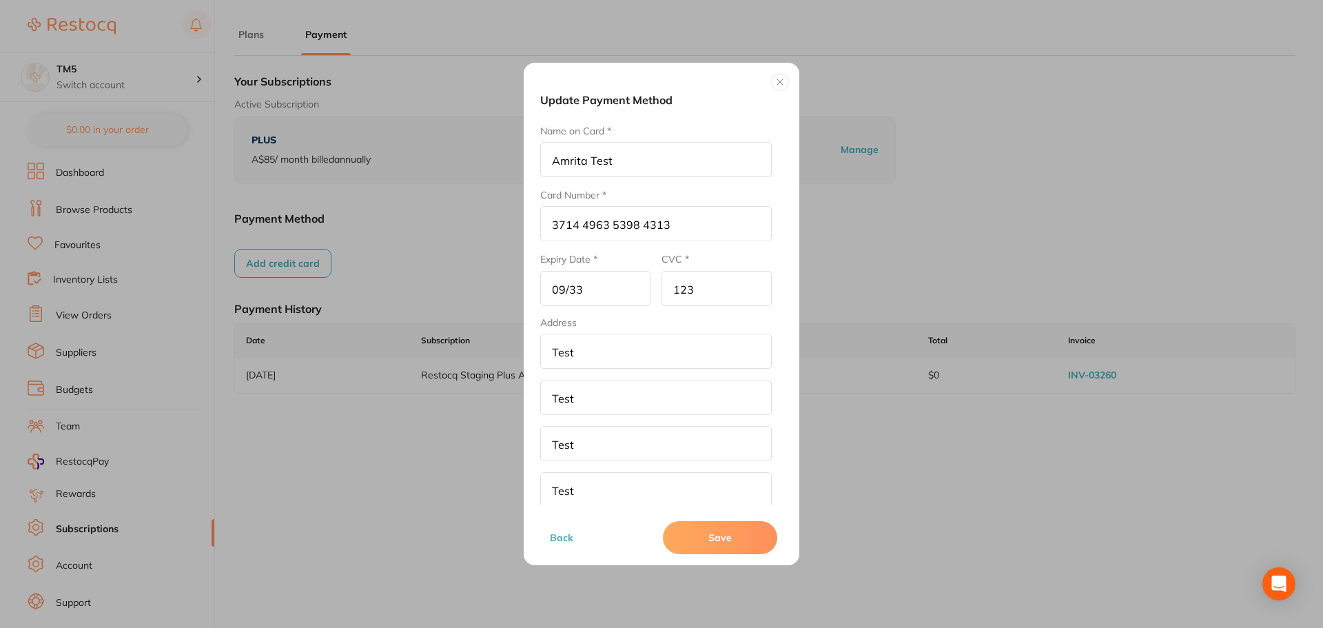
click at [675, 218] on input "3714 4963 5398 4313" at bounding box center [656, 223] width 232 height 35
type input "3714 4963 5398 4313"
click at [719, 542] on button "Save" at bounding box center [720, 537] width 114 height 33
click at [783, 82] on button at bounding box center [780, 82] width 17 height 17
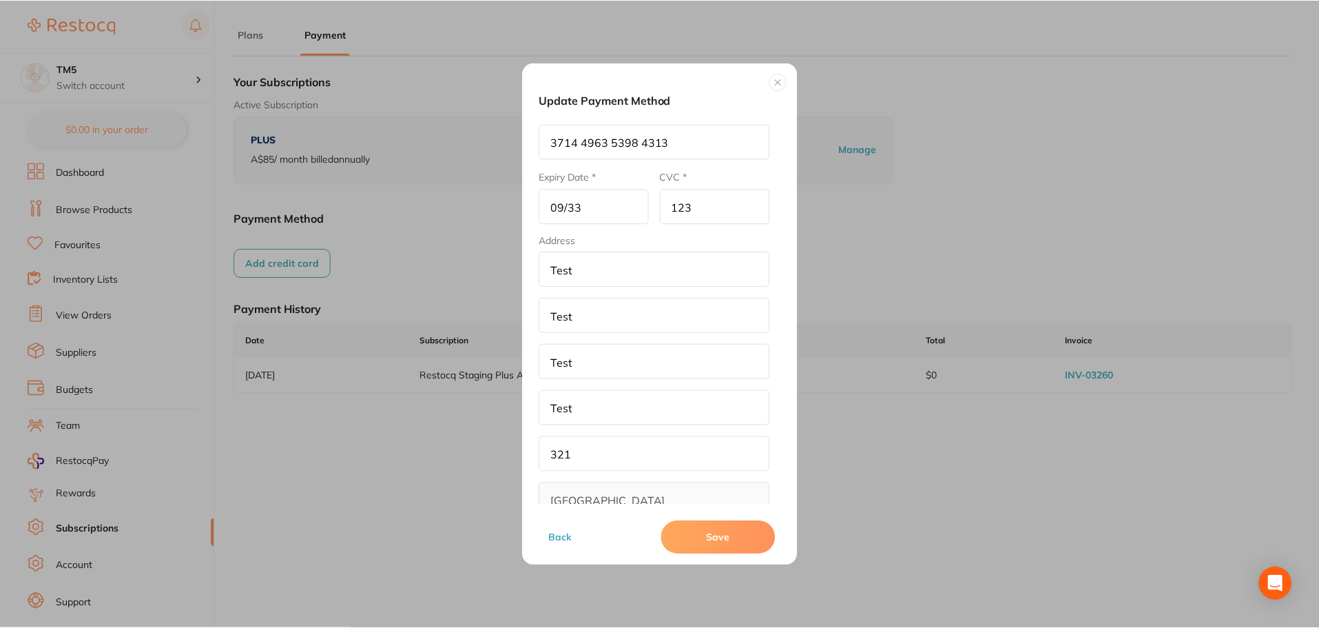
scroll to position [1, 0]
